Goal: Task Accomplishment & Management: Manage account settings

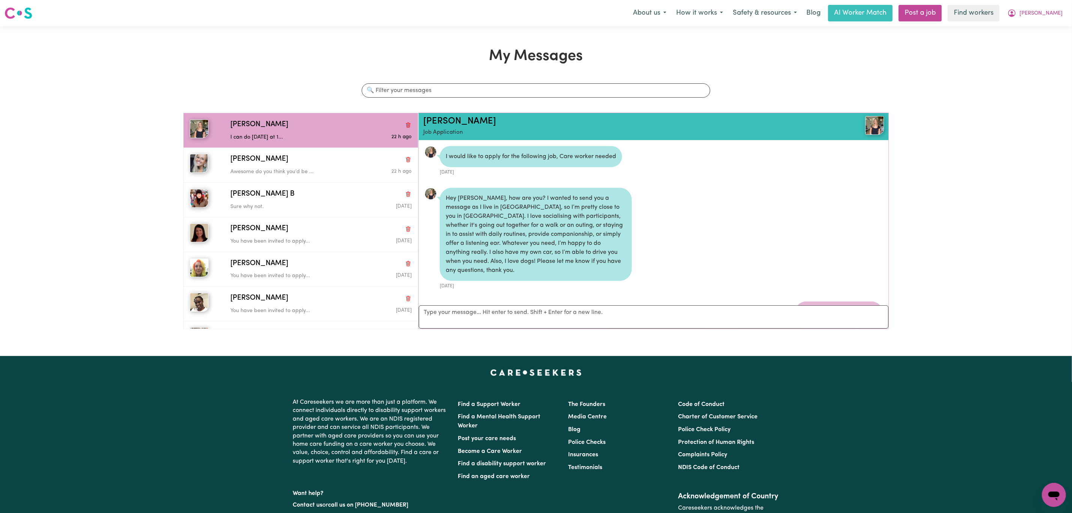
scroll to position [274, 0]
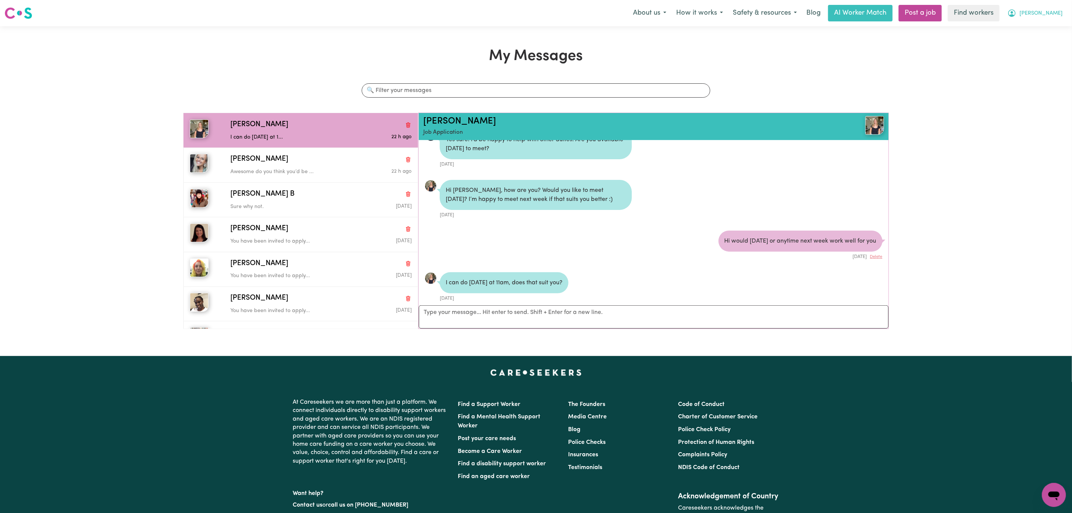
click at [1054, 17] on span "[PERSON_NAME]" at bounding box center [1041, 13] width 43 height 8
click at [1045, 43] on link "Logout" at bounding box center [1037, 43] width 59 height 14
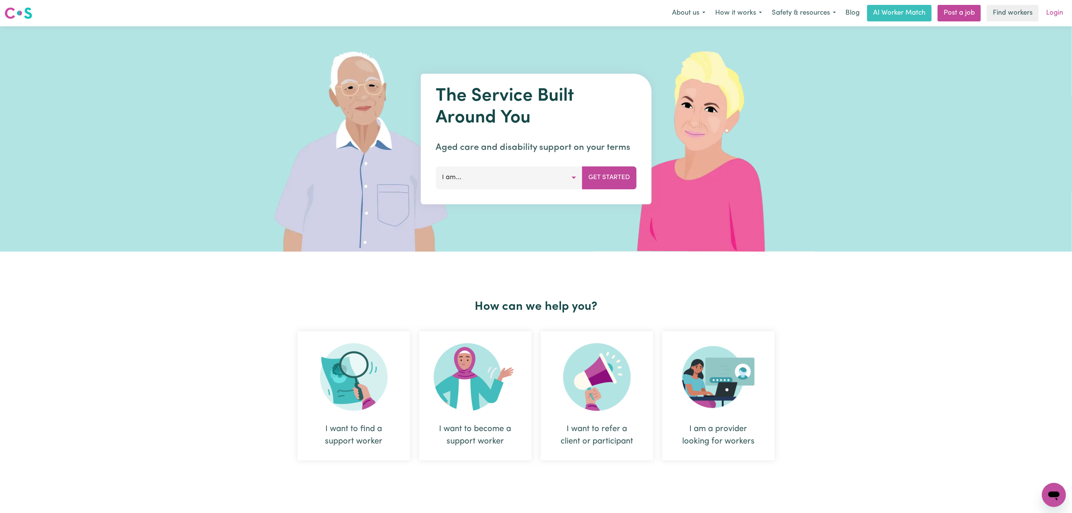
click at [1050, 11] on link "Login" at bounding box center [1055, 13] width 26 height 17
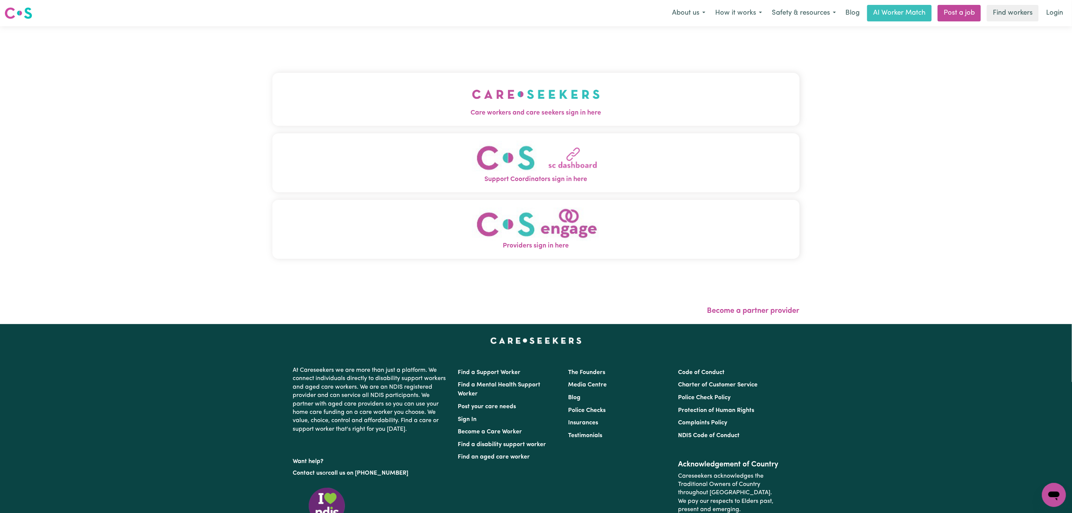
click at [646, 103] on button "Care workers and care seekers sign in here" at bounding box center [536, 99] width 527 height 53
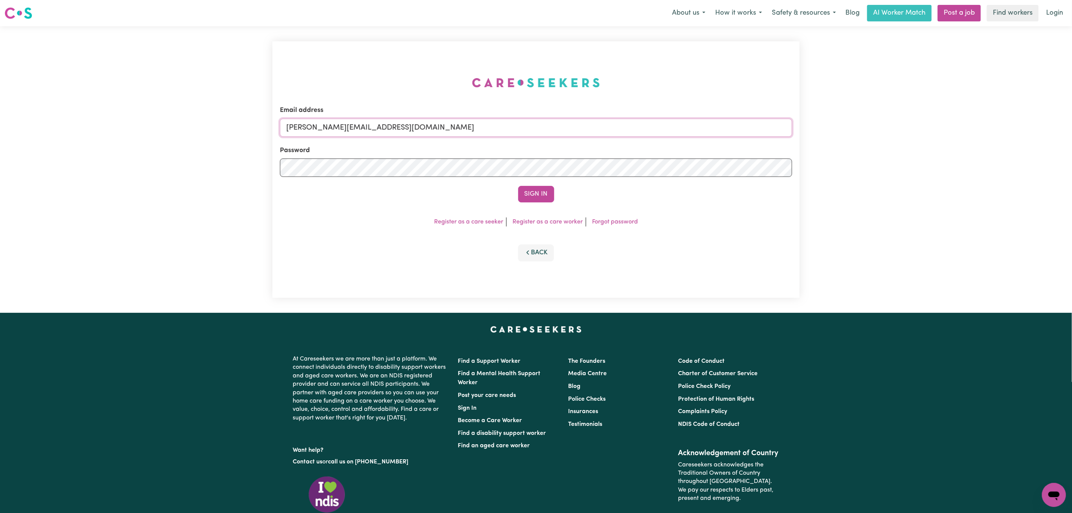
click at [425, 119] on input "[PERSON_NAME][EMAIL_ADDRESS][DOMAIN_NAME]" at bounding box center [536, 128] width 512 height 18
drag, startPoint x: 348, startPoint y: 135, endPoint x: 527, endPoint y: 140, distance: 179.1
click at [527, 140] on form "Email address [EMAIL_ADDRESS][PERSON_NAME][DOMAIN_NAME] Password Sign In" at bounding box center [536, 153] width 512 height 97
type input "[EMAIL_ADDRESS][DOMAIN_NAME]"
click at [544, 205] on div "Email address [EMAIL_ADDRESS][DOMAIN_NAME] Password Sign In Register as a care …" at bounding box center [536, 169] width 527 height 256
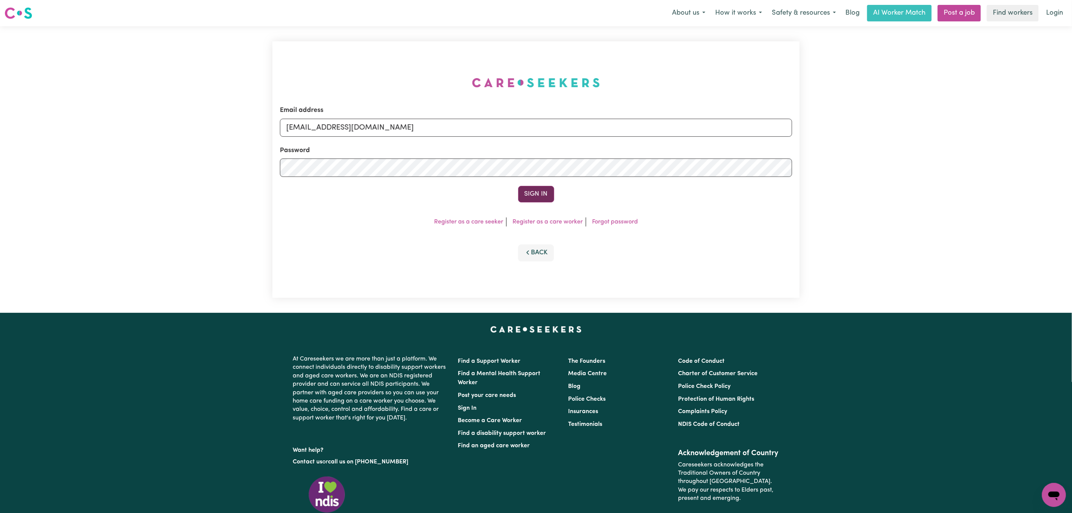
click at [536, 193] on button "Sign In" at bounding box center [536, 194] width 36 height 17
